Goal: Task Accomplishment & Management: Manage account settings

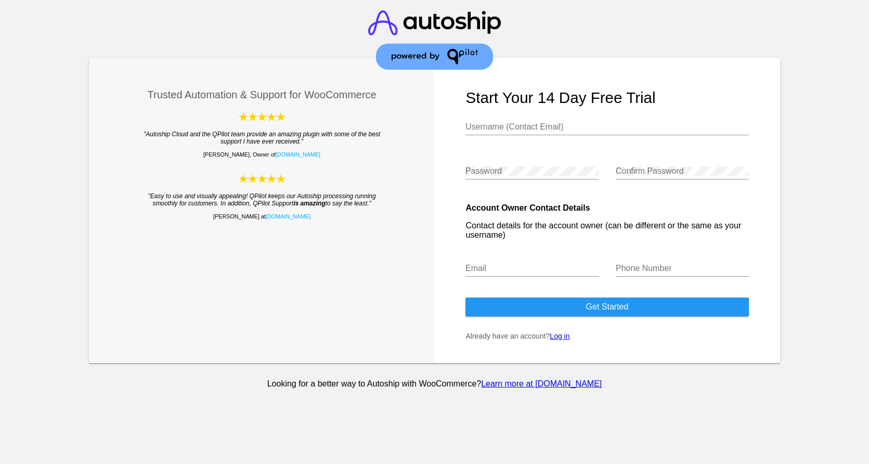
click at [559, 339] on link "Log in" at bounding box center [560, 336] width 20 height 8
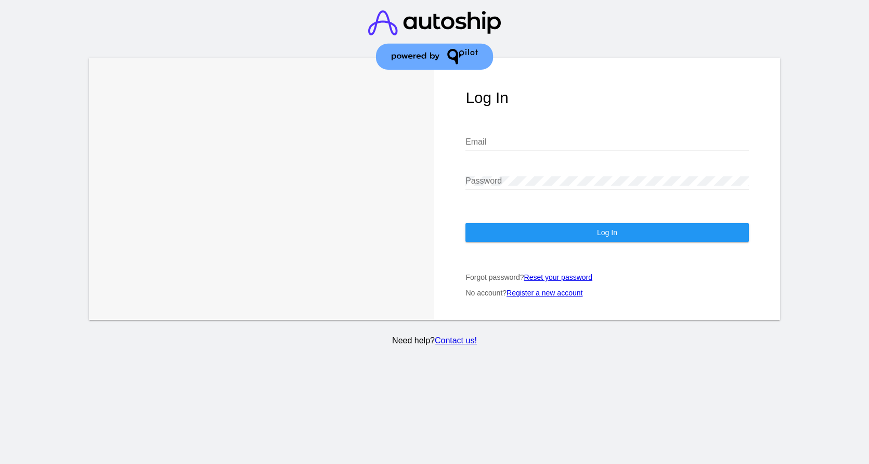
click at [488, 148] on div "Email" at bounding box center [607, 138] width 283 height 23
paste input "[PERSON_NAME][EMAIL_ADDRESS][PERSON_NAME][DOMAIN_NAME]"
type input "[PERSON_NAME][EMAIL_ADDRESS][PERSON_NAME][DOMAIN_NAME]"
click at [487, 176] on div "Password" at bounding box center [607, 177] width 283 height 23
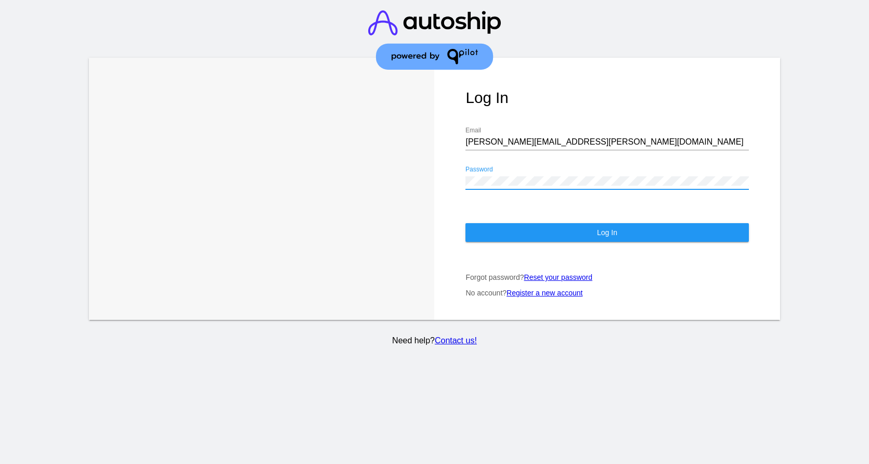
click at [621, 235] on button "Log In" at bounding box center [607, 232] width 283 height 19
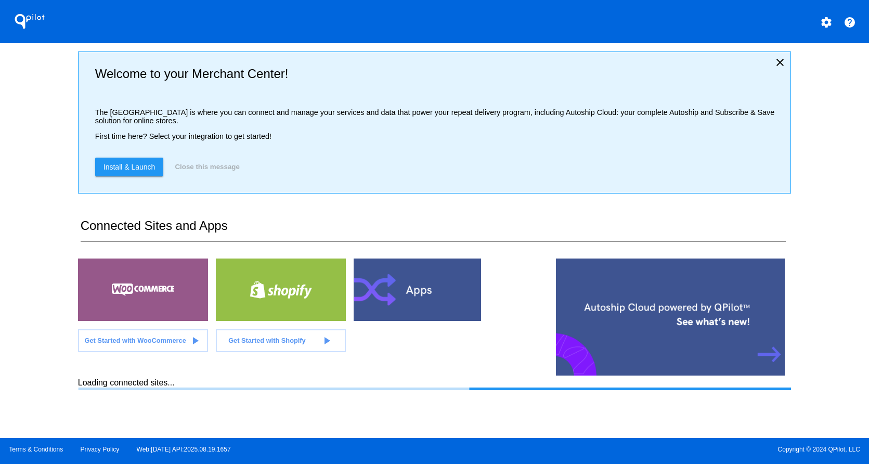
click at [401, 305] on div at bounding box center [419, 290] width 130 height 62
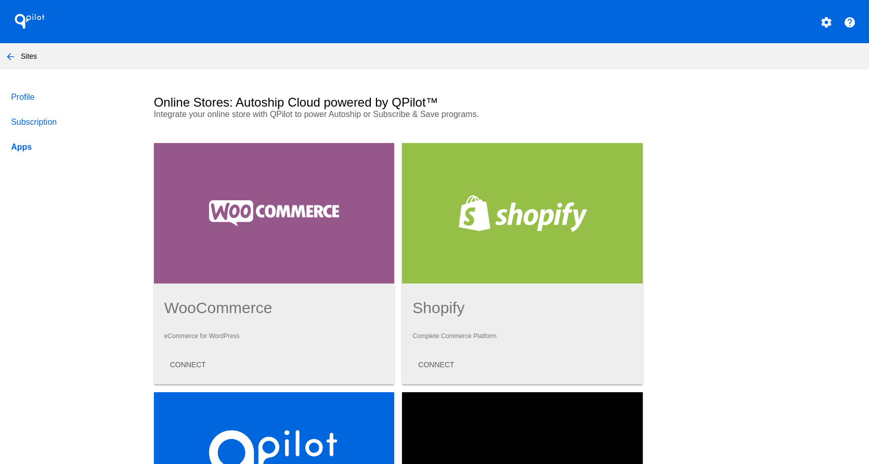
click at [28, 128] on link "Subscription" at bounding box center [72, 122] width 127 height 25
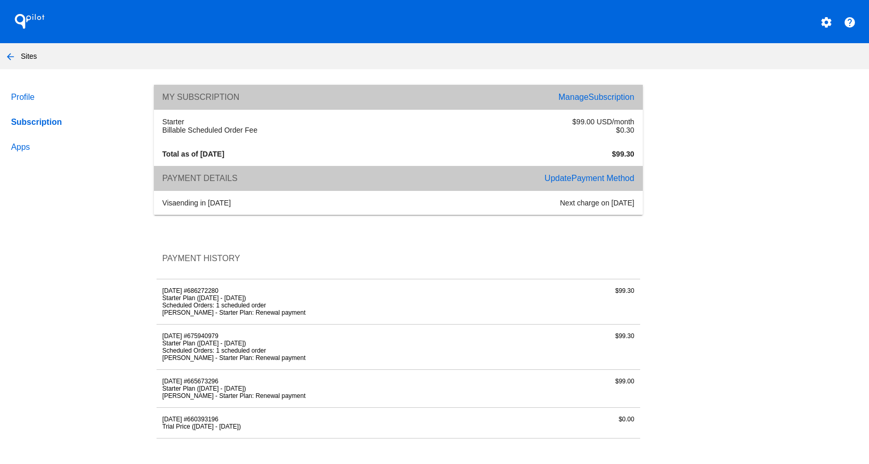
click at [611, 95] on span "Subscription" at bounding box center [612, 97] width 46 height 9
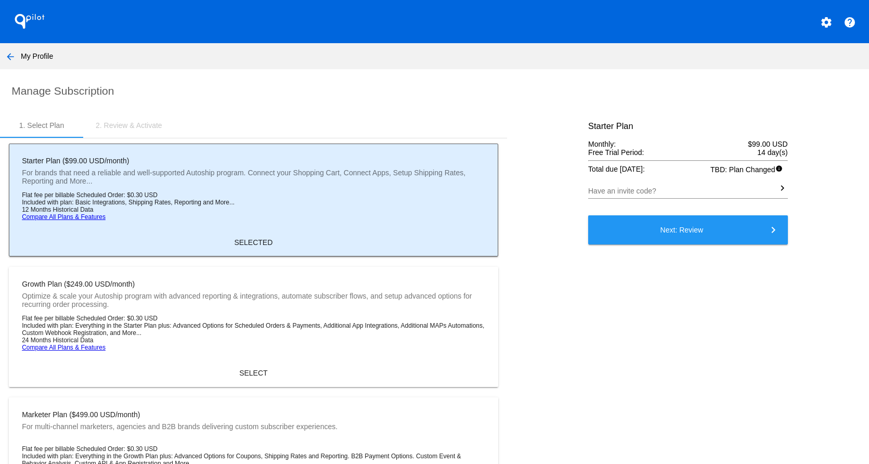
click at [126, 125] on div "2. Review & Activate" at bounding box center [129, 125] width 67 height 8
click at [15, 52] on mat-icon "arrow_back" at bounding box center [10, 56] width 12 height 12
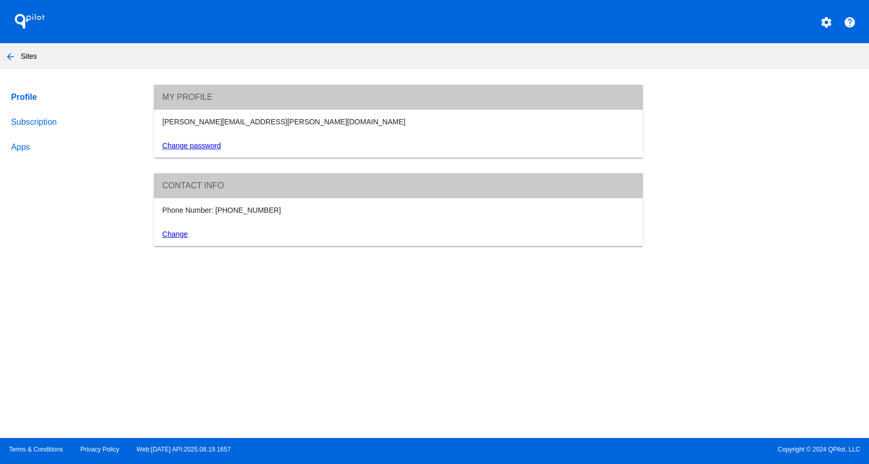
click at [74, 121] on link "Subscription" at bounding box center [72, 122] width 127 height 25
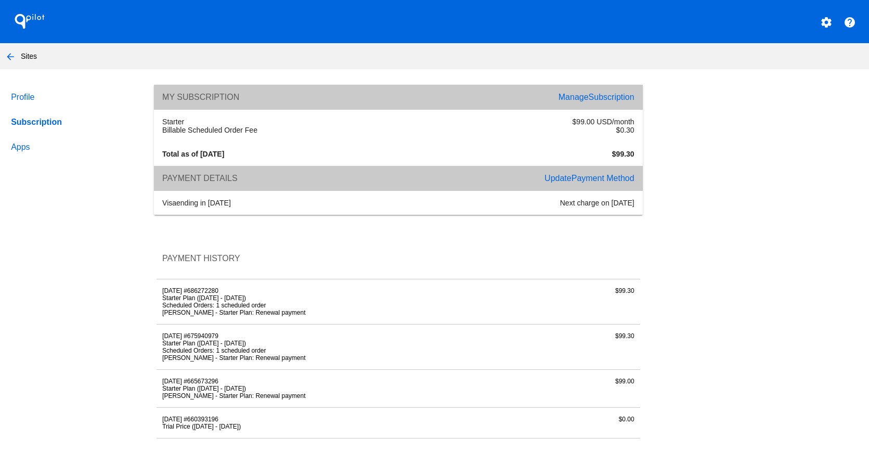
click at [834, 22] on button "settings" at bounding box center [826, 21] width 21 height 21
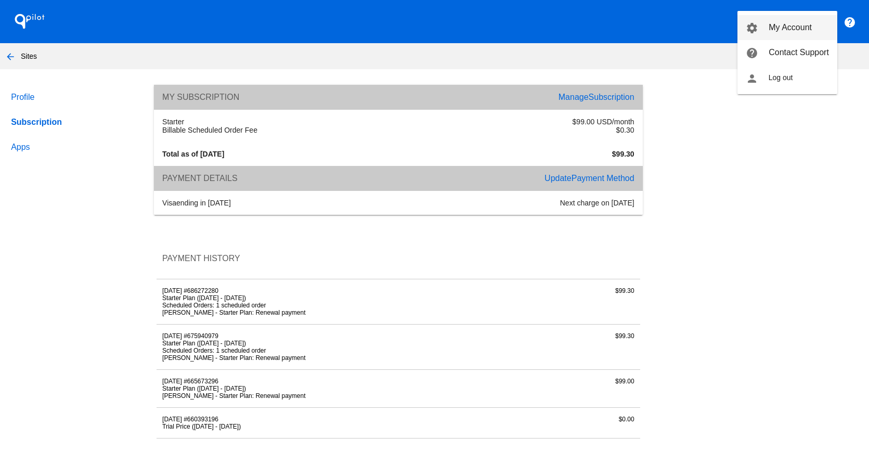
click at [804, 28] on span "My Account" at bounding box center [790, 27] width 43 height 9
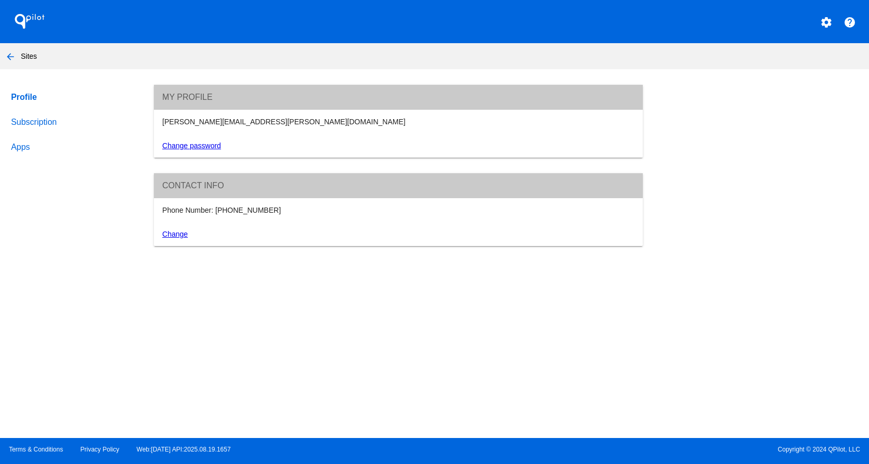
click at [42, 121] on link "Subscription" at bounding box center [72, 122] width 127 height 25
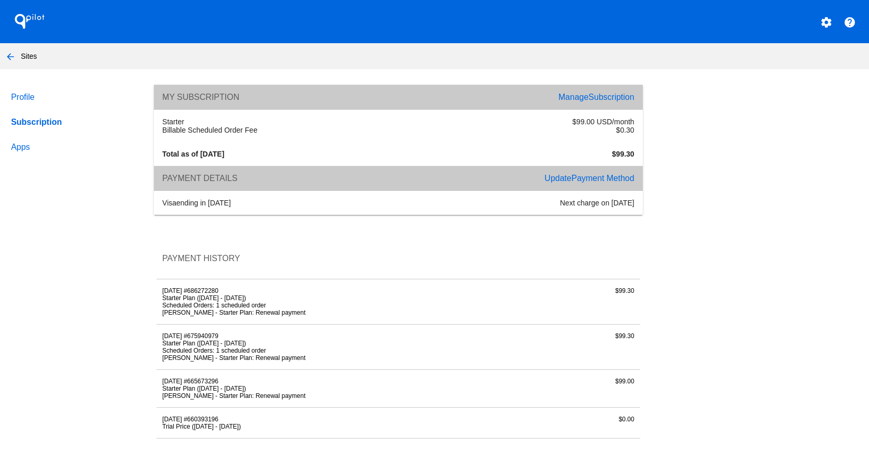
click at [598, 97] on span "Subscription" at bounding box center [612, 97] width 46 height 9
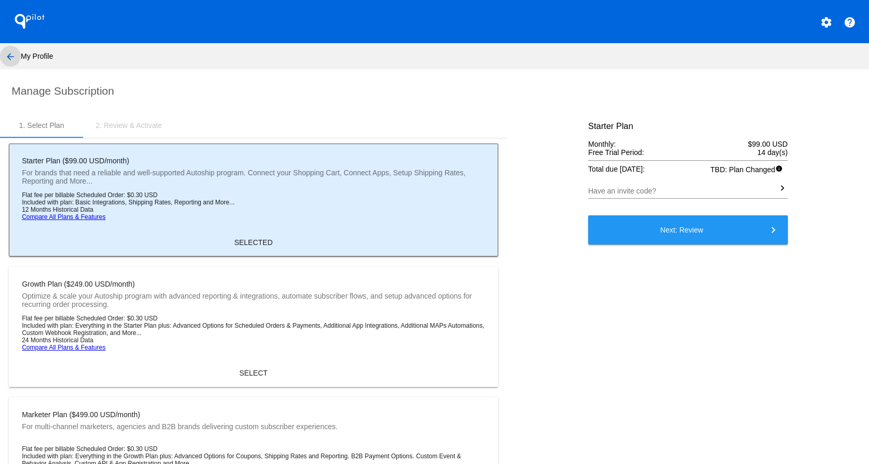
click at [9, 57] on mat-icon "arrow_back" at bounding box center [10, 56] width 12 height 12
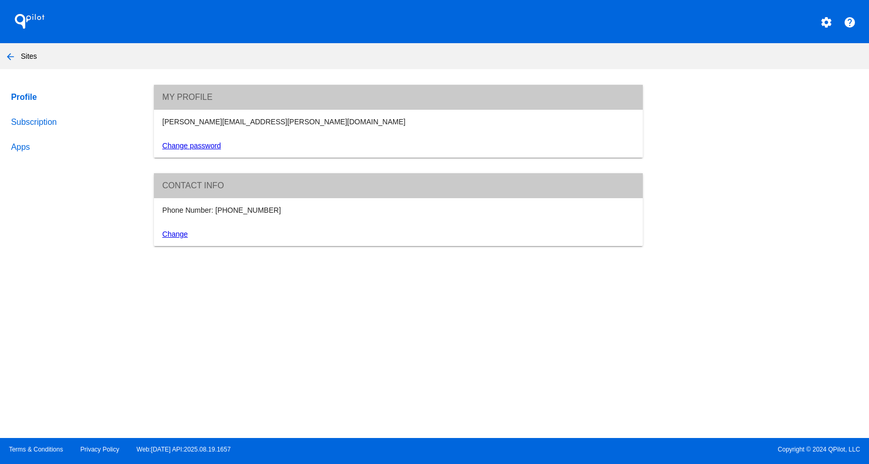
click at [50, 125] on link "Subscription" at bounding box center [72, 122] width 127 height 25
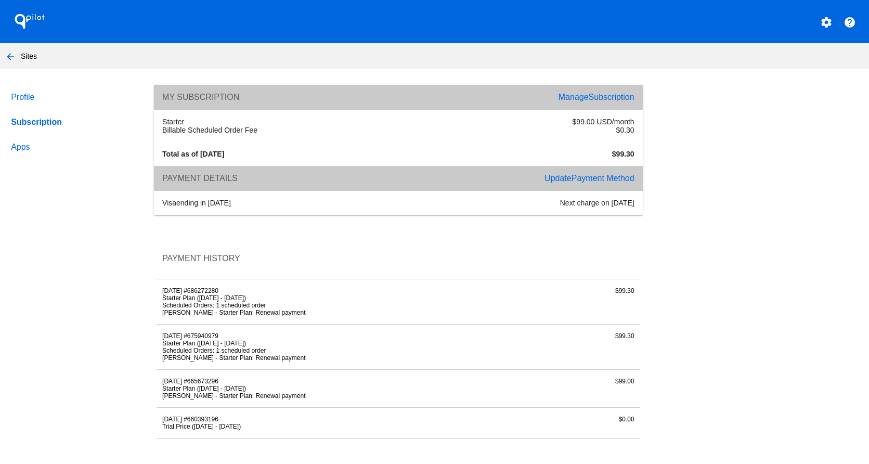
click at [34, 148] on link "Apps" at bounding box center [72, 147] width 127 height 25
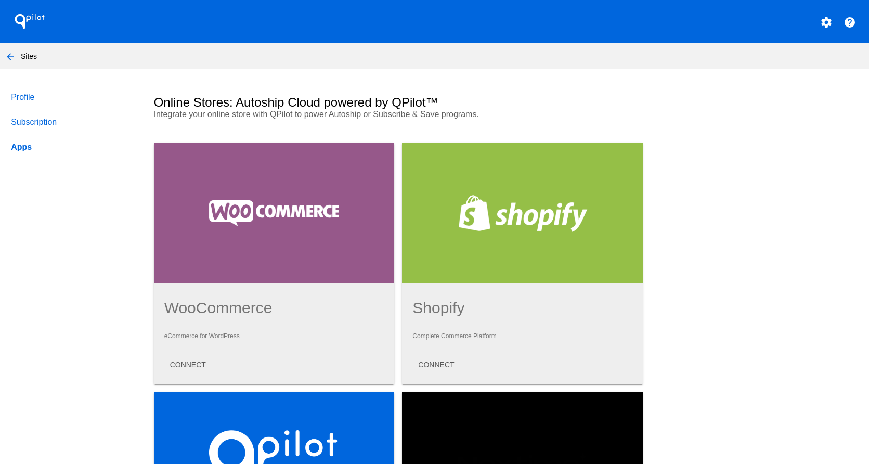
click at [282, 213] on div at bounding box center [274, 213] width 241 height 140
